Goal: Use online tool/utility: Utilize a website feature to perform a specific function

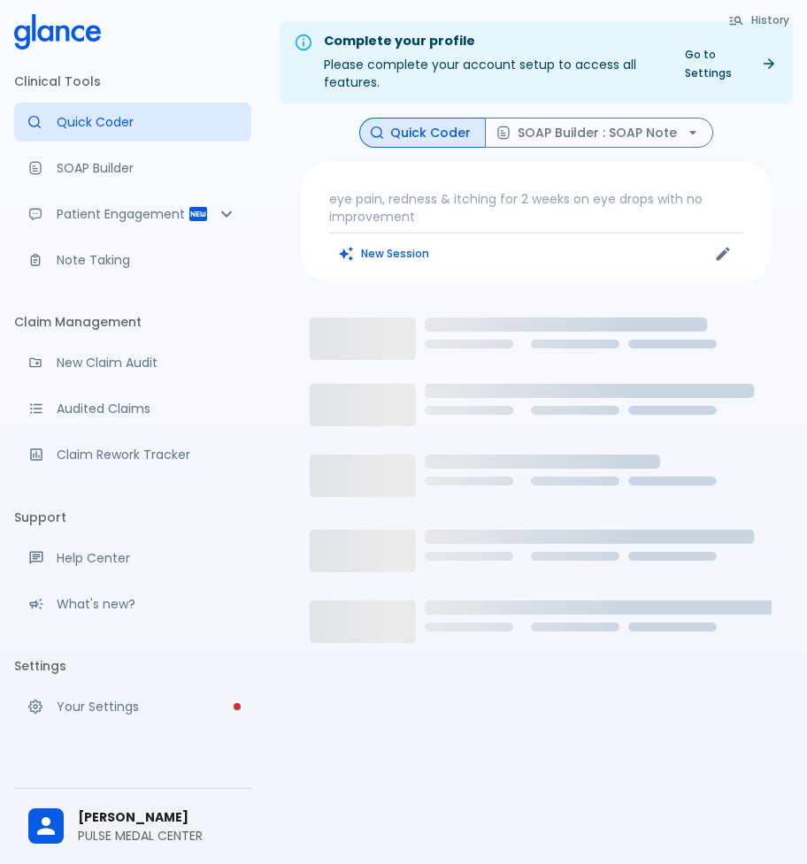
click at [449, 189] on div "eye pain, redness & itching for 2 weeks on eye drops with no improvement New Se…" at bounding box center [536, 221] width 471 height 119
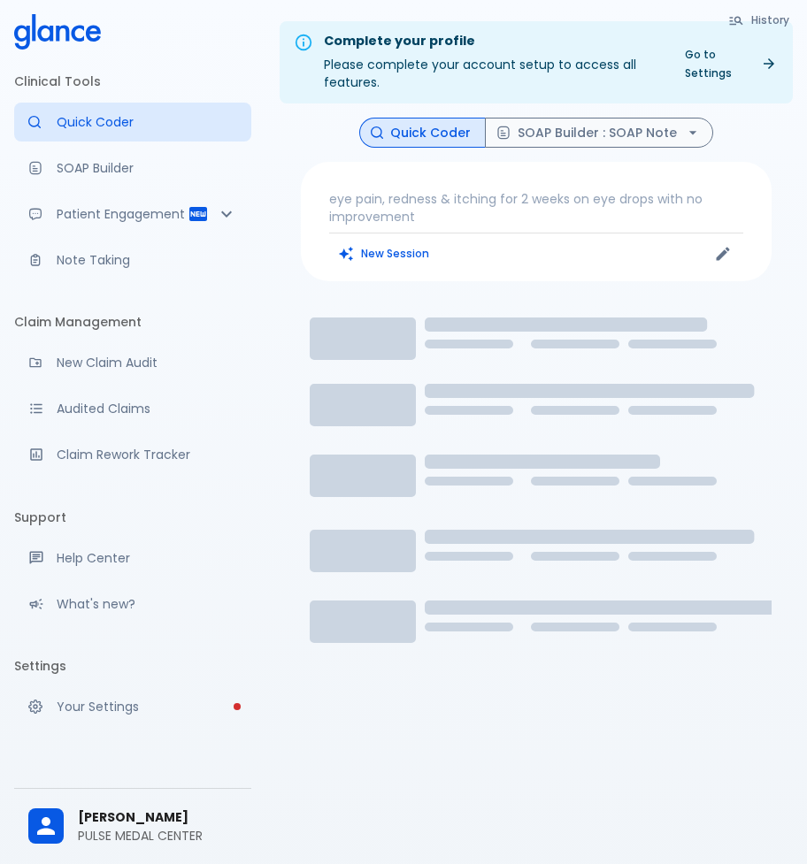
click at [377, 197] on p "eye pain, redness & itching for 2 weeks on eye drops with no improvement" at bounding box center [536, 207] width 414 height 35
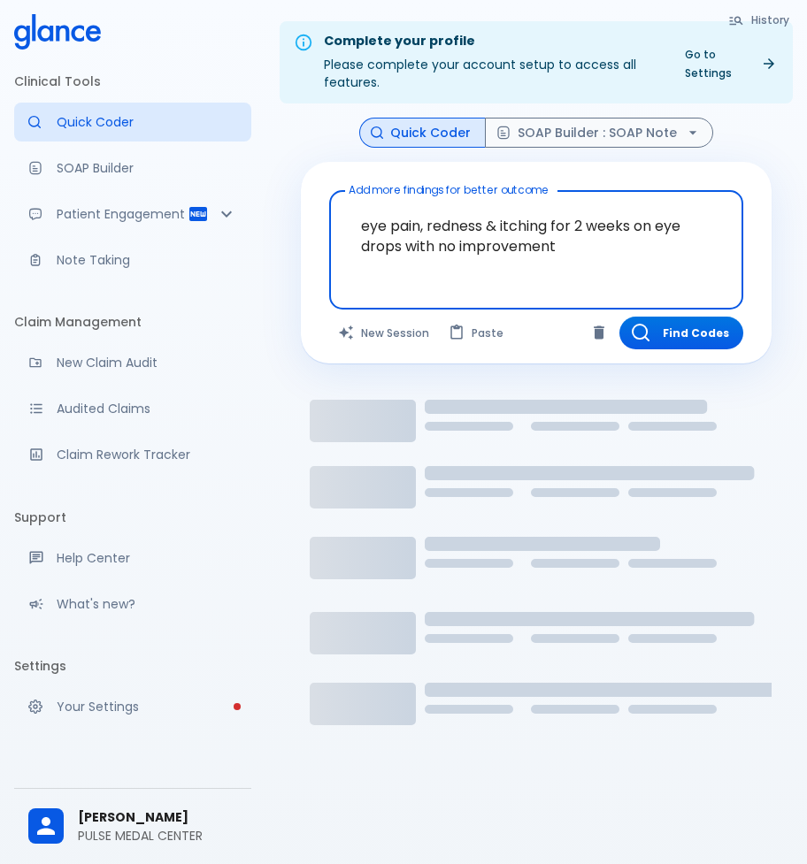
drag, startPoint x: 347, startPoint y: 251, endPoint x: 245, endPoint y: 210, distance: 109.5
click at [245, 210] on div "Clinical Tools Quick Coder SOAP Builder Patient Engagement Note Taking Claim Ma…" at bounding box center [403, 453] width 807 height 907
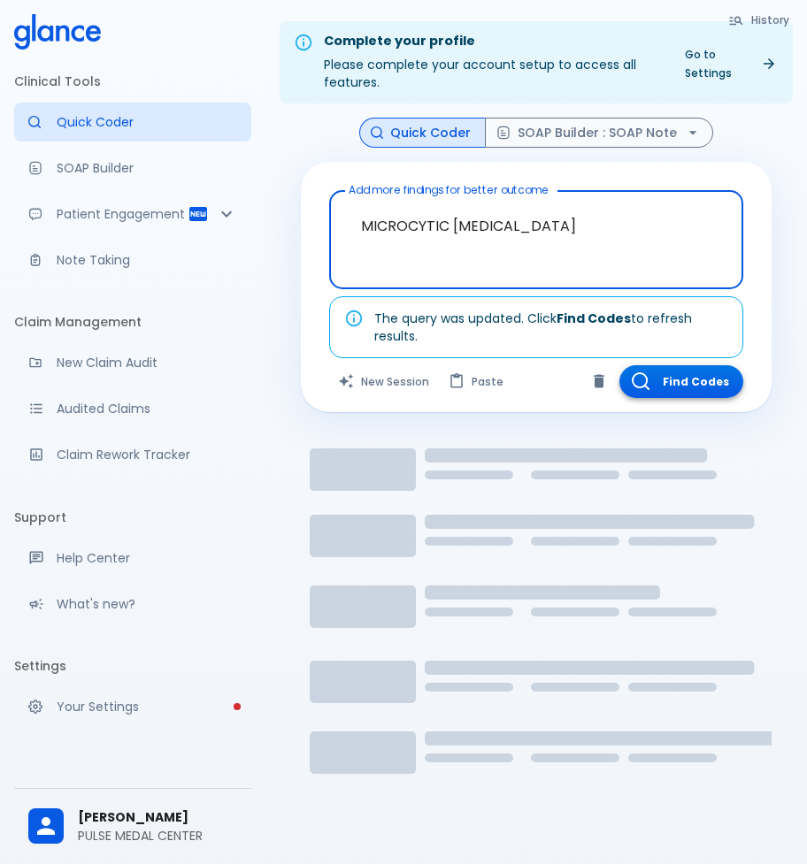
type textarea "MICROCYTIC HYPOCHROMIC ANEMIA"
click at [709, 381] on button "Find Codes" at bounding box center [681, 381] width 124 height 33
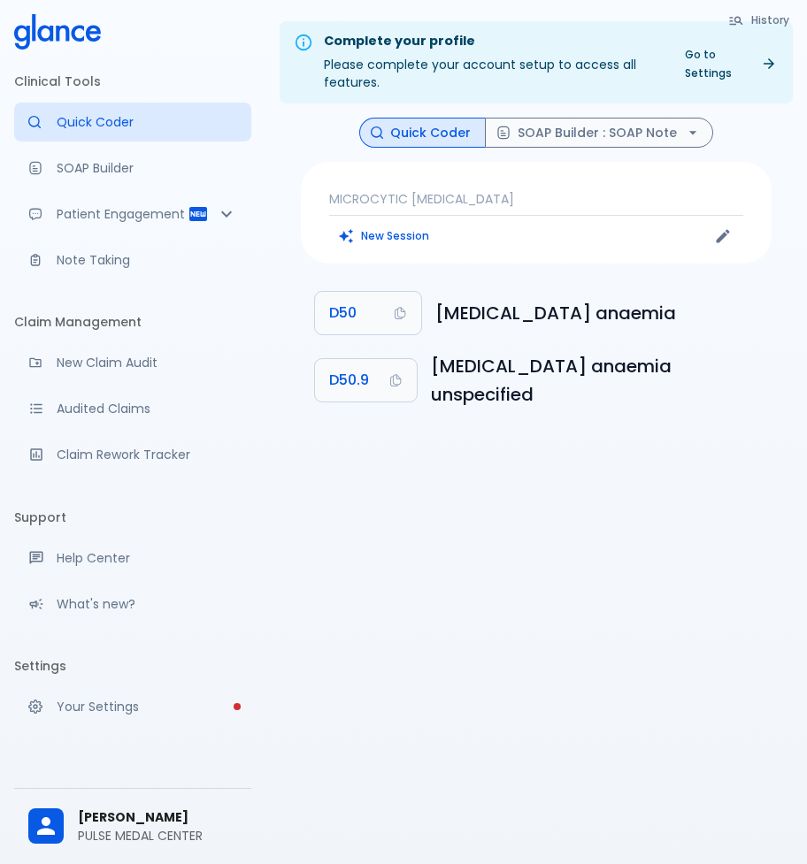
click at [518, 188] on div "MICROCYTIC HYPOCHROMIC ANEMIA New Session" at bounding box center [536, 213] width 471 height 102
click at [582, 198] on p "MICROCYTIC HYPOCHROMIC ANEMIA" at bounding box center [536, 199] width 414 height 18
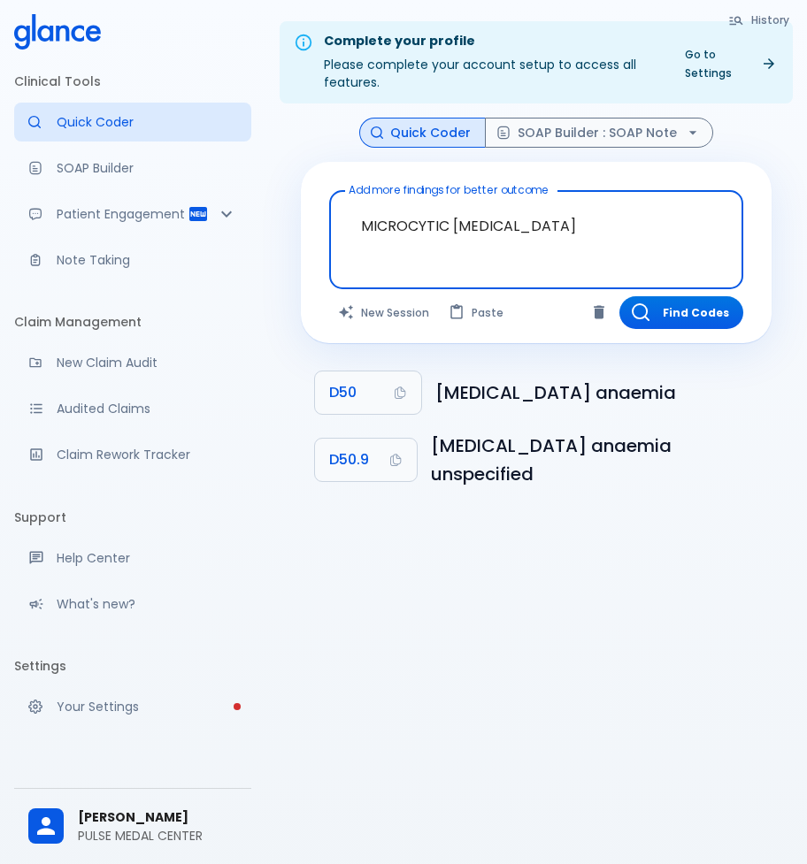
drag, startPoint x: 592, startPoint y: 226, endPoint x: 231, endPoint y: 226, distance: 360.9
click at [231, 226] on div "Clinical Tools Quick Coder SOAP Builder Patient Engagement Note Taking Claim Ma…" at bounding box center [403, 453] width 807 height 907
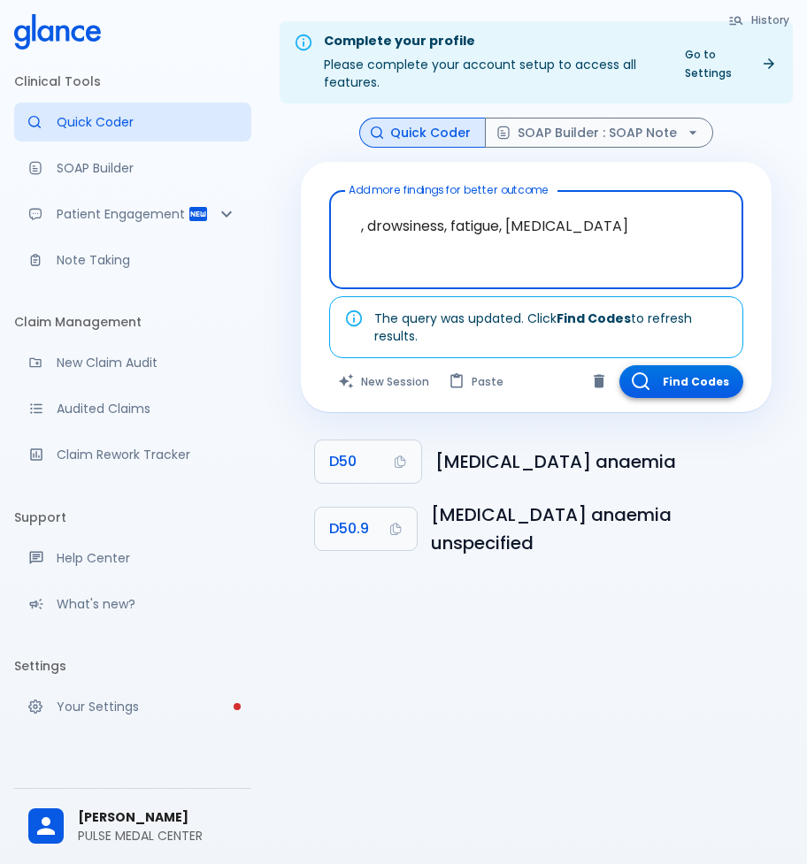
type textarea ", drowsiness, fatigue, [MEDICAL_DATA]"
click at [690, 387] on button "Find Codes" at bounding box center [681, 381] width 124 height 33
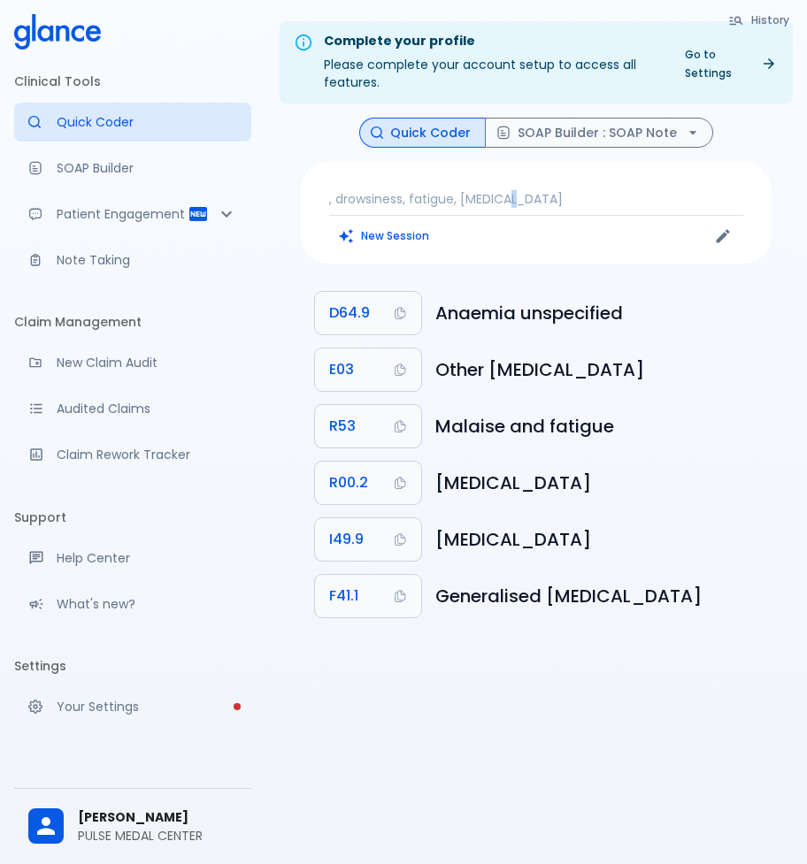
click at [506, 189] on div ", drowsiness, fatigue, [MEDICAL_DATA] New Session" at bounding box center [536, 213] width 471 height 102
click at [601, 192] on p ", drowsiness, fatigue, [MEDICAL_DATA]" at bounding box center [536, 199] width 414 height 18
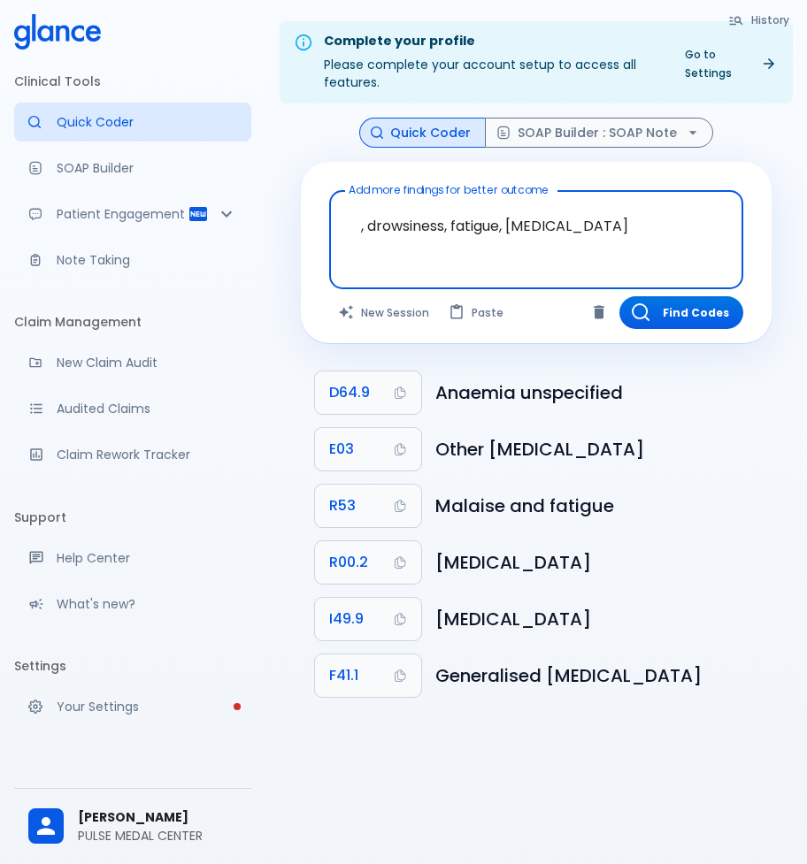
drag, startPoint x: 620, startPoint y: 232, endPoint x: 190, endPoint y: 231, distance: 429.8
click at [190, 231] on div "Clinical Tools Quick Coder SOAP Builder Patient Engagement Note Taking Claim Ma…" at bounding box center [403, 453] width 807 height 907
type textarea ", [DEMOGRAPHIC_DATA] CO [MEDICAL_DATA] WITH LUTS FOR 2 WEEKS"
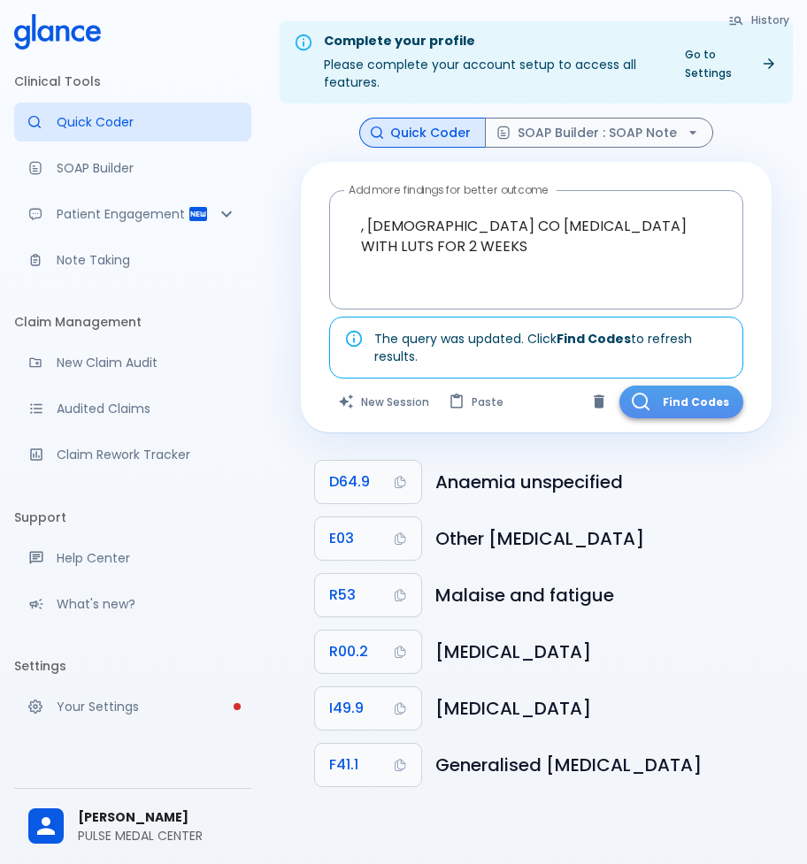
click at [677, 395] on button "Find Codes" at bounding box center [681, 402] width 124 height 33
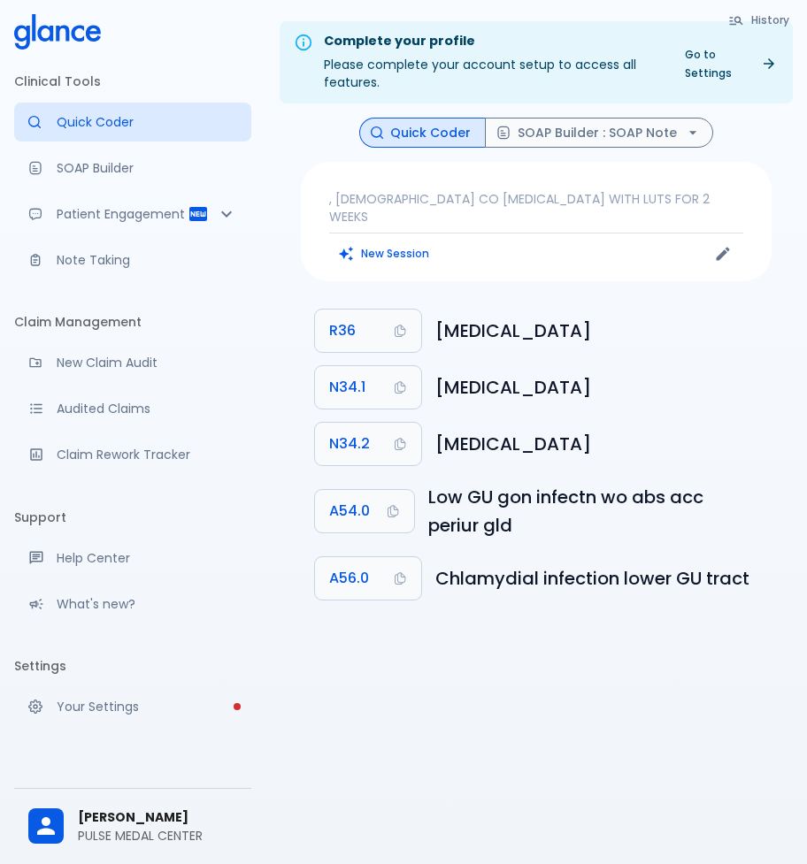
click at [491, 206] on p ", [DEMOGRAPHIC_DATA] CO [MEDICAL_DATA] WITH LUTS FOR 2 WEEKS" at bounding box center [536, 207] width 414 height 35
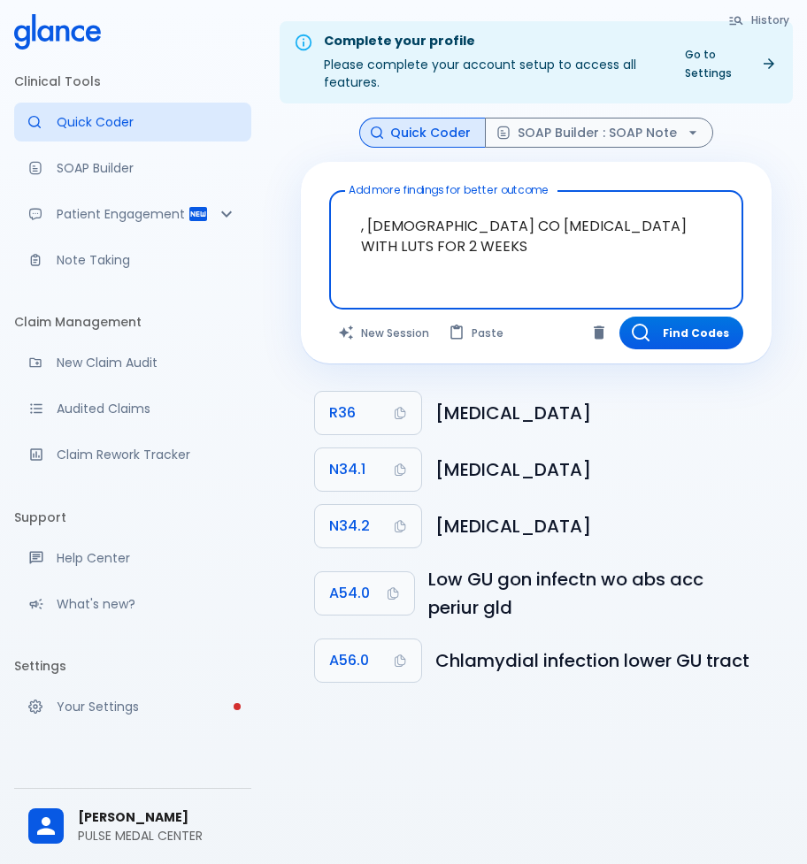
drag, startPoint x: 492, startPoint y: 252, endPoint x: 249, endPoint y: 206, distance: 246.7
click at [258, 205] on div "Clinical Tools Quick Coder SOAP Builder Patient Engagement Note Taking Claim Ma…" at bounding box center [403, 453] width 807 height 907
